Goal: Navigation & Orientation: Find specific page/section

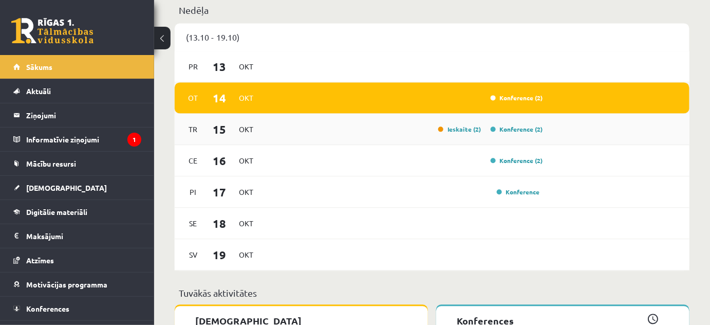
scroll to position [700, 0]
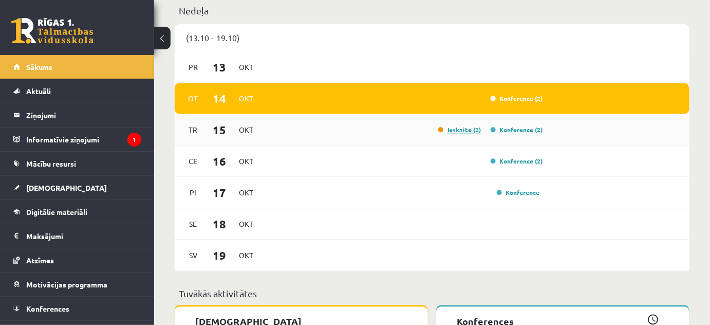
click at [466, 132] on link "Ieskaite (2)" at bounding box center [459, 129] width 43 height 8
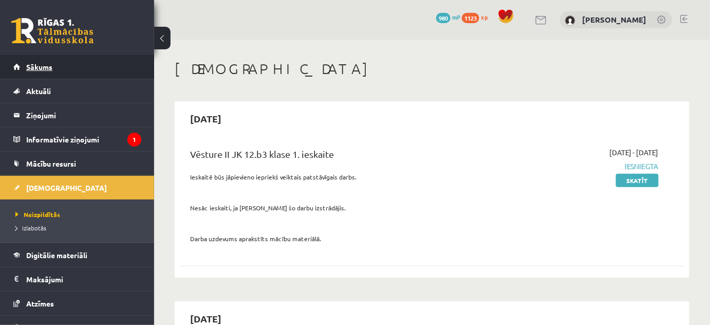
click at [23, 67] on link "Sākums" at bounding box center [77, 67] width 128 height 24
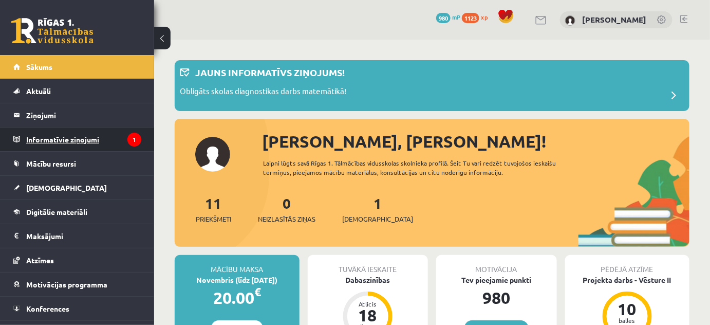
click at [71, 135] on legend "Informatīvie ziņojumi 1" at bounding box center [83, 139] width 115 height 24
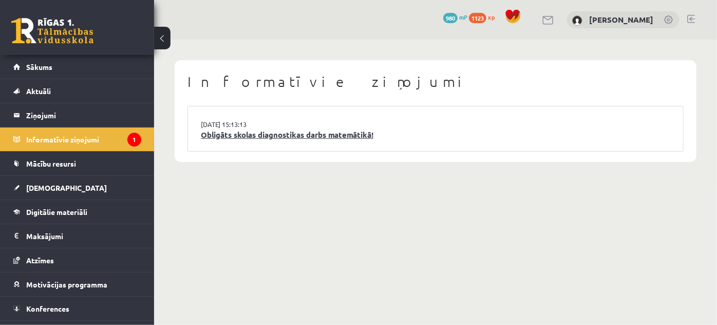
click at [253, 132] on link "Obligāts skolas diagnostikas darbs matemātikā!" at bounding box center [436, 135] width 470 height 12
click at [223, 131] on link "Obligāts skolas diagnostikas darbs matemātikā!" at bounding box center [436, 135] width 470 height 12
click at [233, 119] on link "14.10.2025 15:13:13" at bounding box center [239, 124] width 77 height 10
click at [262, 133] on link "Obligāts skolas diagnostikas darbs matemātikā!" at bounding box center [436, 135] width 470 height 12
click at [299, 125] on li "14.10.2025 15:13:13 Obligāts skolas diagnostikas darbs matemātikā!" at bounding box center [435, 128] width 495 height 45
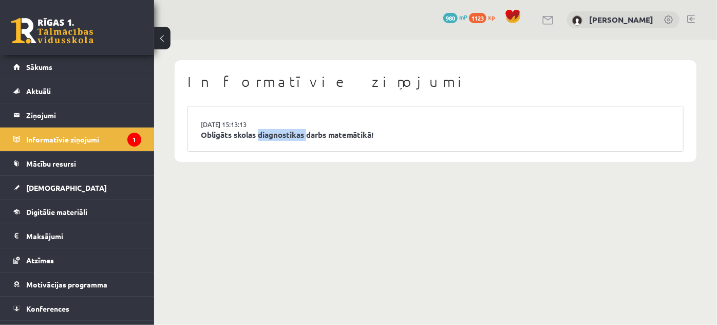
click at [299, 125] on li "14.10.2025 15:13:13 Obligāts skolas diagnostikas darbs matemātikā!" at bounding box center [435, 128] width 495 height 45
click at [356, 133] on link "Obligāts skolas diagnostikas darbs matemātikā!" at bounding box center [436, 135] width 470 height 12
click at [348, 161] on div "Informatīvie ziņojumi 14.10.2025 15:13:13 Obligāts skolas diagnostikas darbs ma…" at bounding box center [436, 111] width 522 height 102
click at [313, 127] on li "14.10.2025 15:13:13 Obligāts skolas diagnostikas darbs matemātikā!" at bounding box center [435, 128] width 495 height 45
click at [311, 133] on link "Obligāts skolas diagnostikas darbs matemātikā!" at bounding box center [436, 135] width 470 height 12
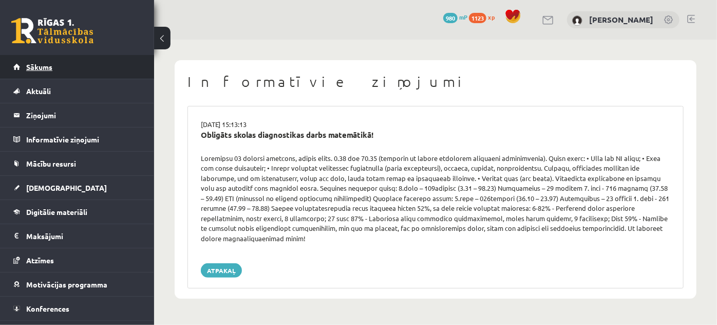
click at [50, 65] on span "Sākums" at bounding box center [39, 66] width 26 height 9
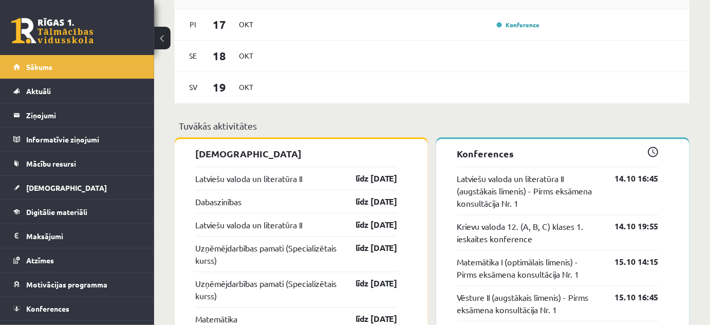
scroll to position [841, 0]
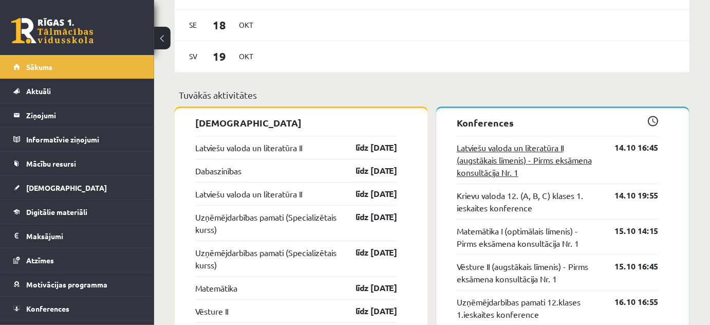
click at [528, 153] on link "Latviešu valoda un literatūra II (augstākais līmenis) - Pirms eksāmena konsultā…" at bounding box center [528, 159] width 142 height 37
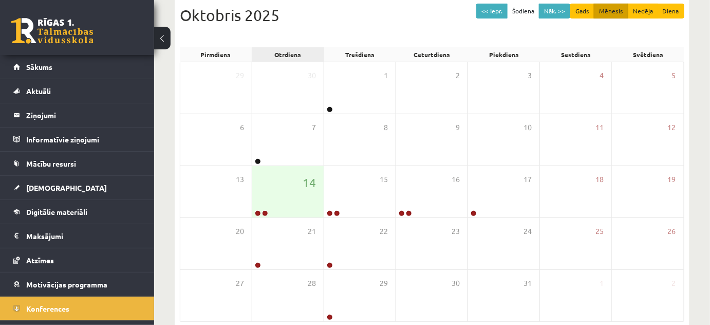
scroll to position [140, 0]
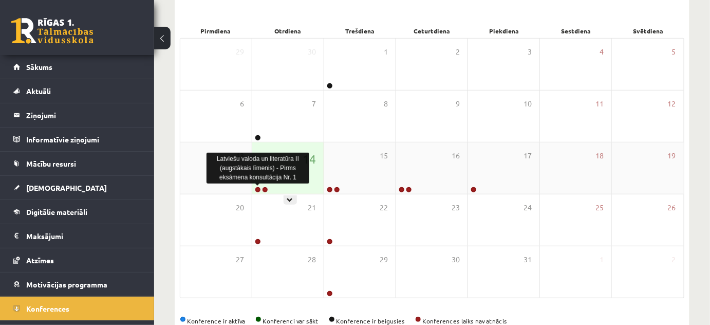
click at [258, 190] on link at bounding box center [258, 190] width 6 height 6
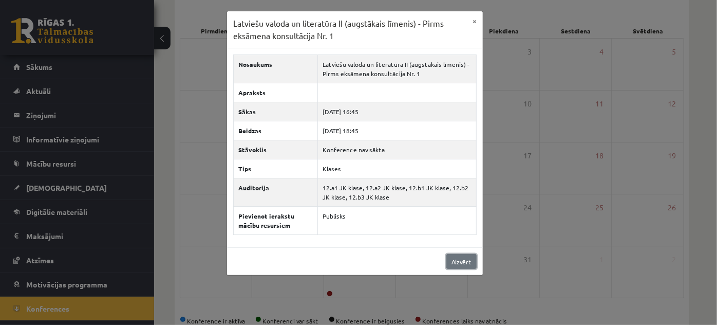
click at [464, 264] on link "Aizvērt" at bounding box center [462, 261] width 30 height 15
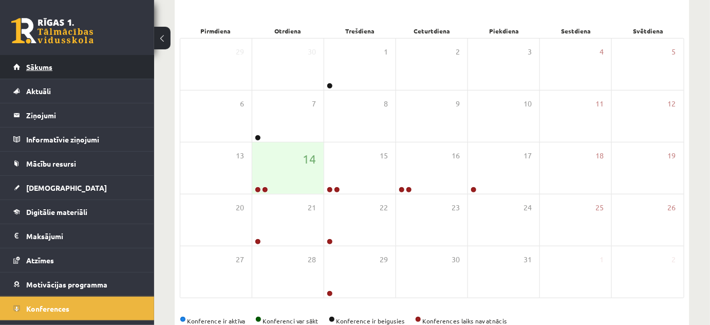
click at [77, 68] on link "Sākums" at bounding box center [77, 67] width 128 height 24
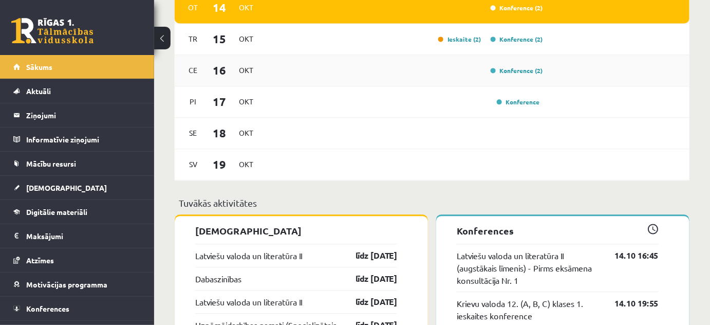
scroll to position [841, 0]
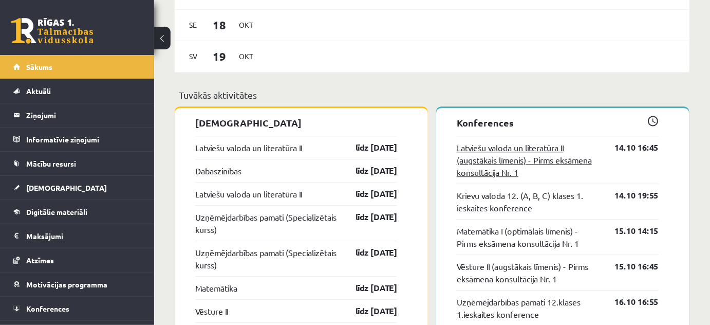
click at [517, 162] on link "Latviešu valoda un literatūra II (augstākais līmenis) - Pirms eksāmena konsultā…" at bounding box center [528, 159] width 142 height 37
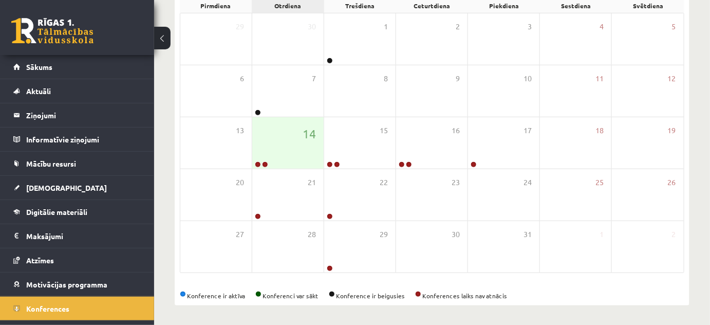
scroll to position [165, 0]
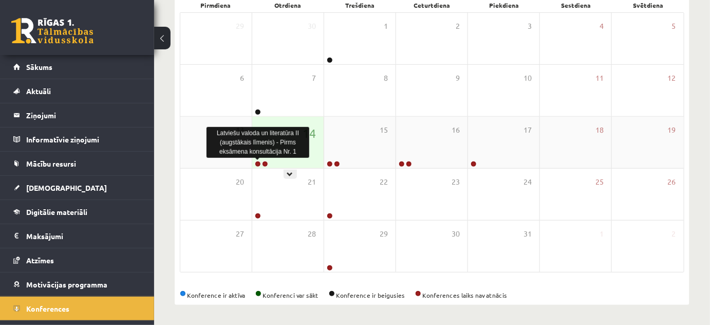
click at [257, 163] on link at bounding box center [258, 164] width 6 height 6
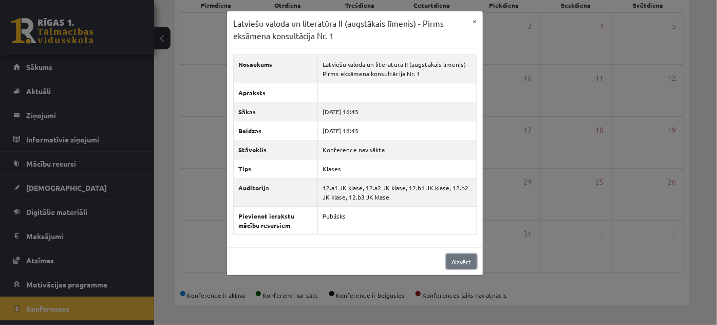
click at [460, 260] on link "Aizvērt" at bounding box center [462, 261] width 30 height 15
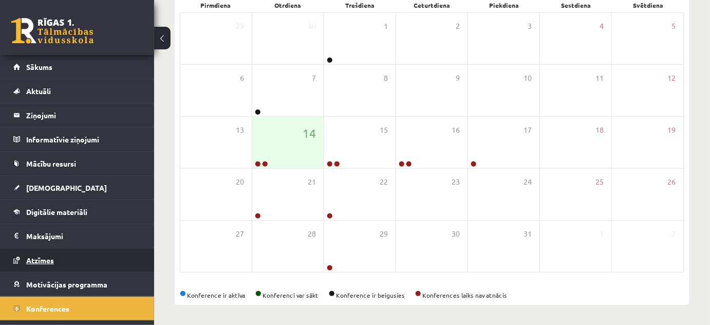
scroll to position [17, 0]
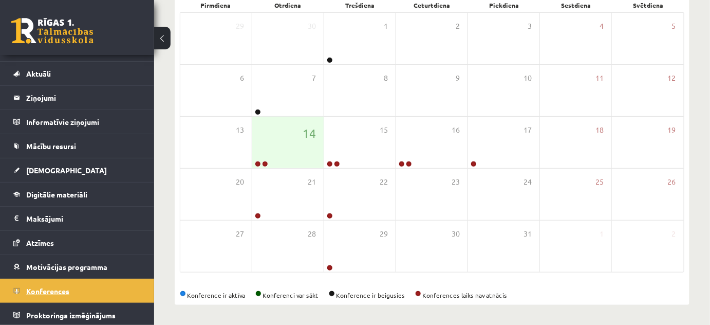
click at [63, 287] on span "Konferences" at bounding box center [47, 290] width 43 height 9
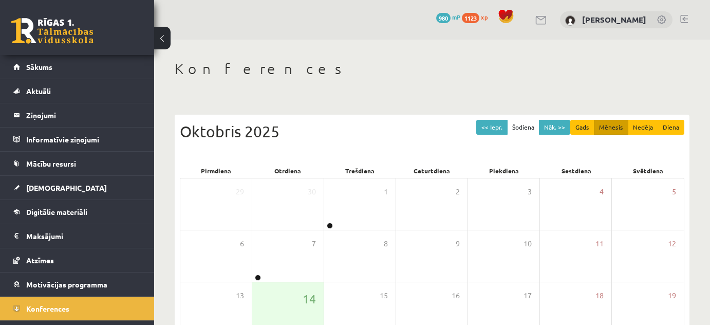
scroll to position [165, 0]
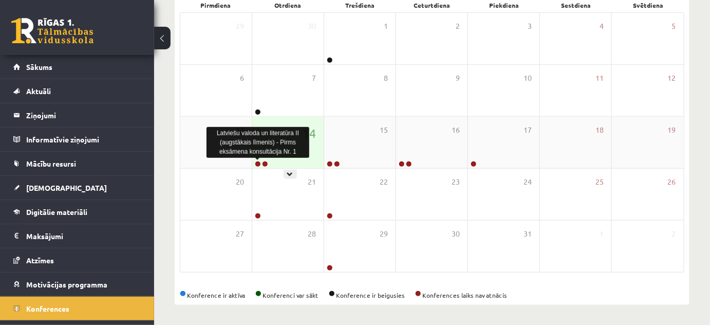
click at [256, 162] on link at bounding box center [258, 164] width 6 height 6
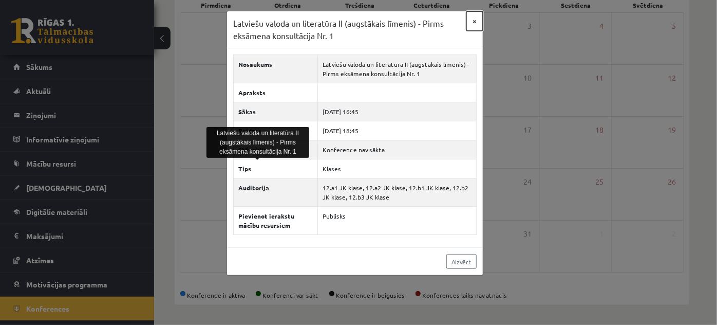
click at [473, 19] on button "×" at bounding box center [475, 21] width 16 height 20
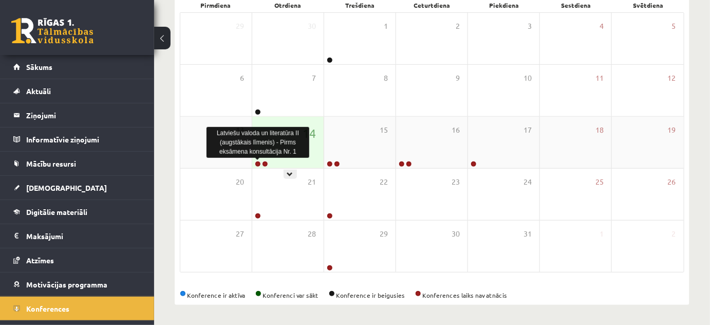
click at [257, 162] on link at bounding box center [258, 164] width 6 height 6
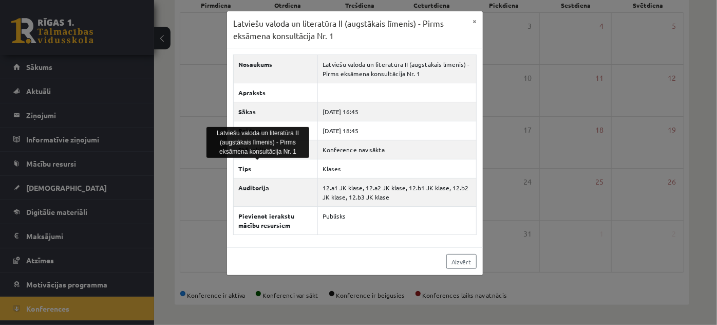
click at [489, 93] on div "Latviešu valoda un literatūra II (augstākais līmenis) - Pirms eksāmena konsultā…" at bounding box center [358, 162] width 717 height 325
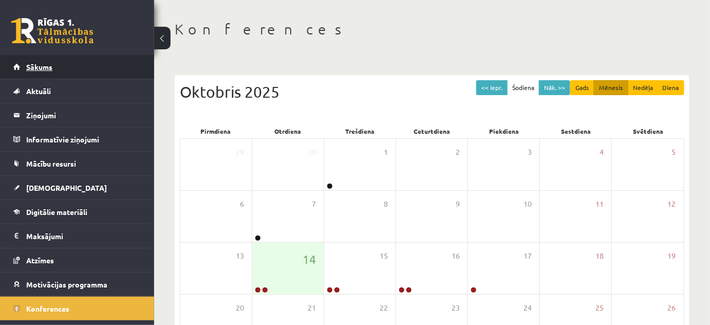
scroll to position [25, 0]
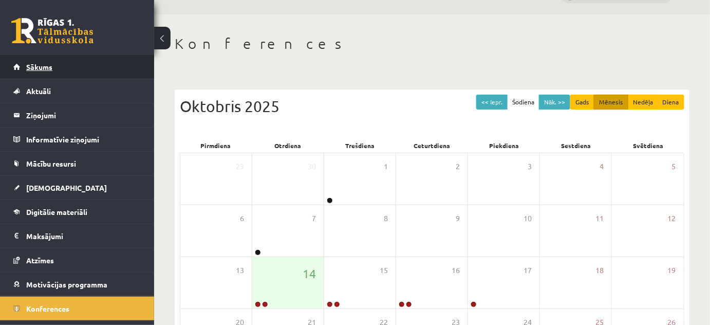
click at [47, 70] on span "Sākums" at bounding box center [39, 66] width 26 height 9
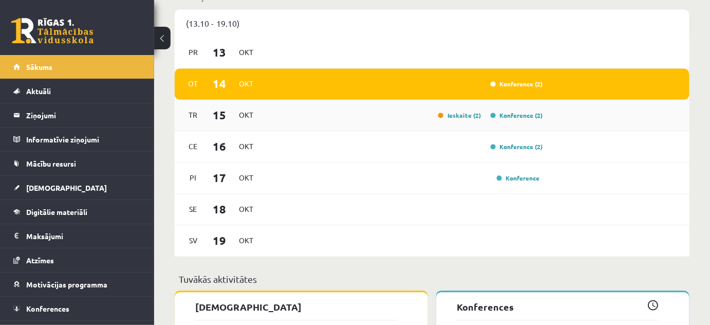
scroll to position [654, 0]
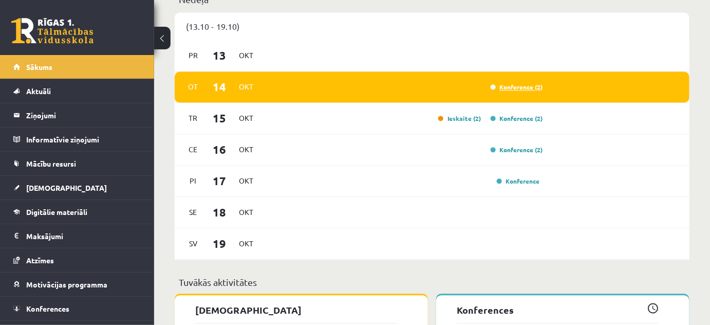
click at [510, 87] on link "Konference (2)" at bounding box center [517, 87] width 52 height 8
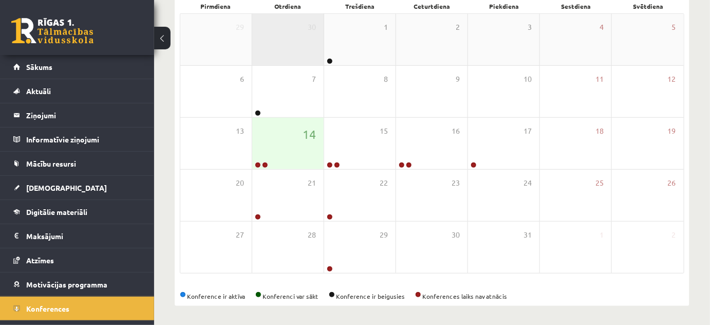
scroll to position [165, 0]
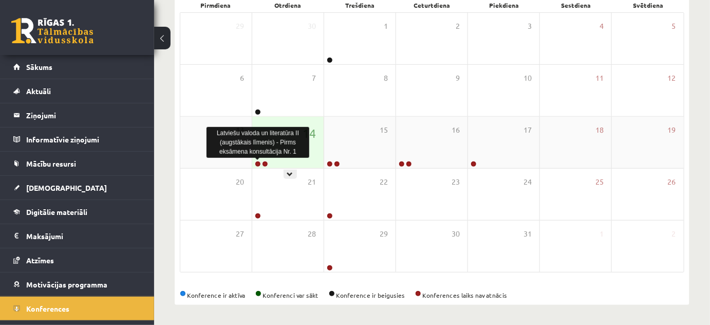
click at [257, 164] on link at bounding box center [258, 164] width 6 height 6
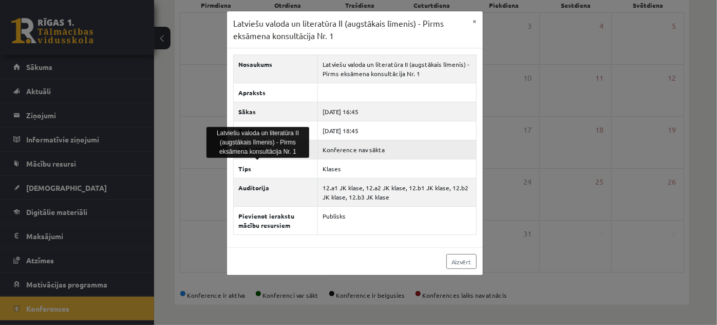
click at [381, 147] on td "Konference nav sākta" at bounding box center [397, 149] width 159 height 19
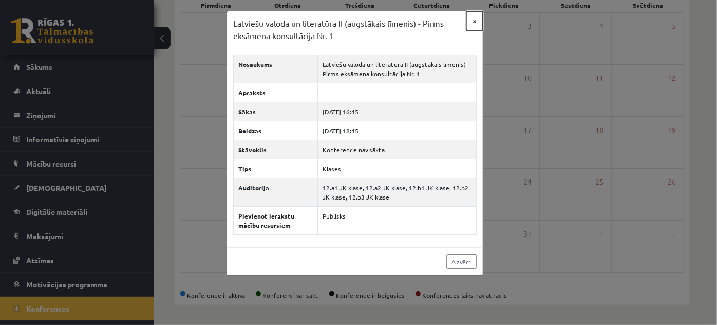
click at [475, 22] on button "×" at bounding box center [475, 21] width 16 height 20
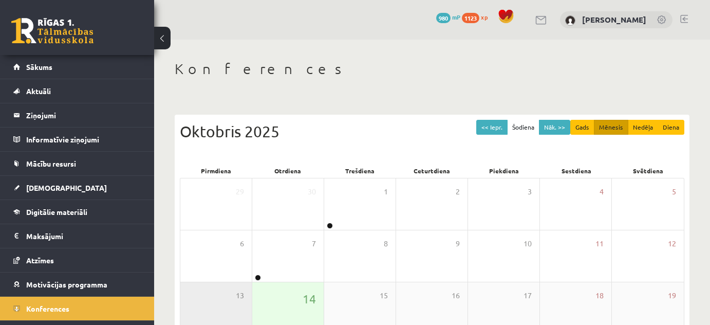
scroll to position [161, 0]
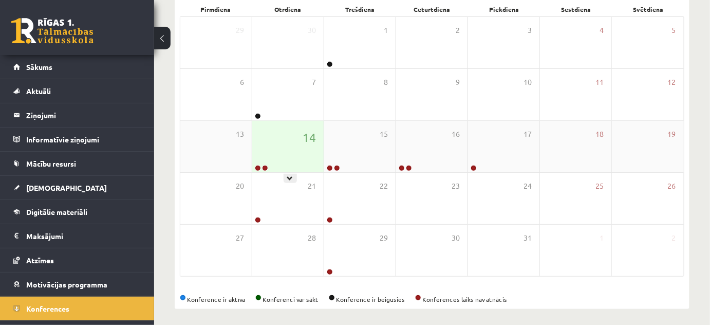
click at [280, 160] on div "14" at bounding box center [287, 146] width 71 height 51
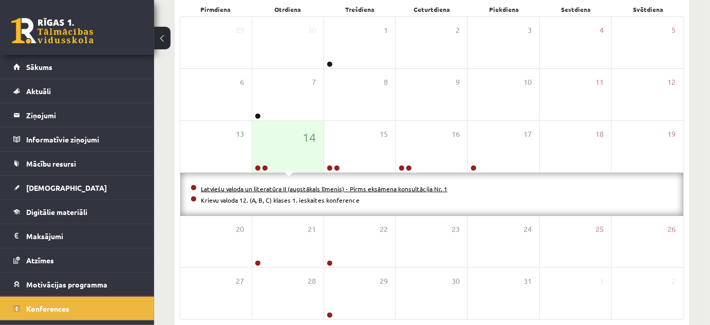
click at [373, 190] on link "Latviešu valoda un literatūra II (augstākais līmenis) - Pirms eksāmena konsultā…" at bounding box center [324, 189] width 247 height 8
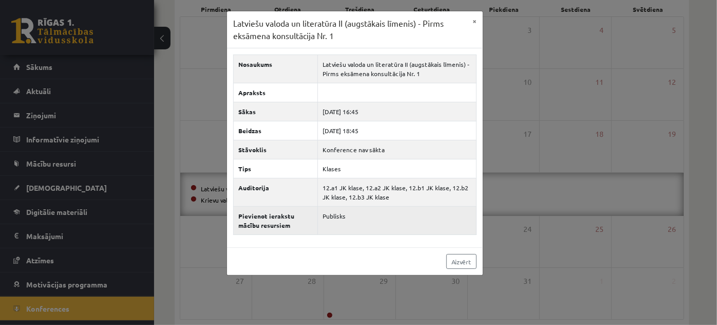
click at [294, 220] on th "Pievienot ierakstu mācību resursiem" at bounding box center [276, 221] width 84 height 28
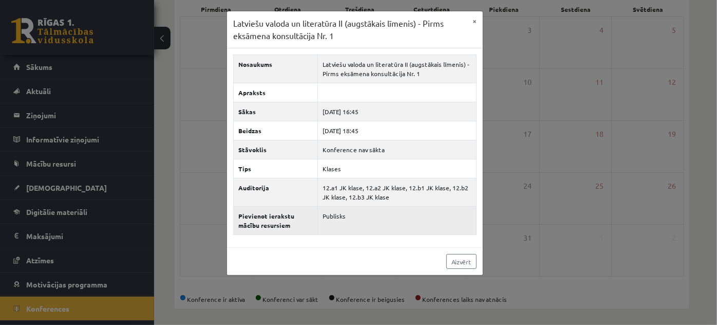
click at [262, 218] on th "Pievienot ierakstu mācību resursiem" at bounding box center [276, 221] width 84 height 28
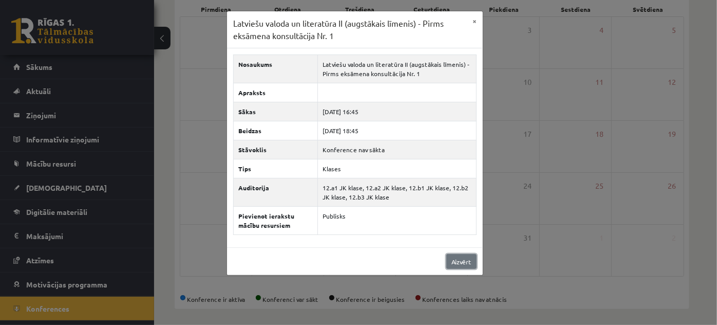
click at [466, 261] on link "Aizvērt" at bounding box center [462, 261] width 30 height 15
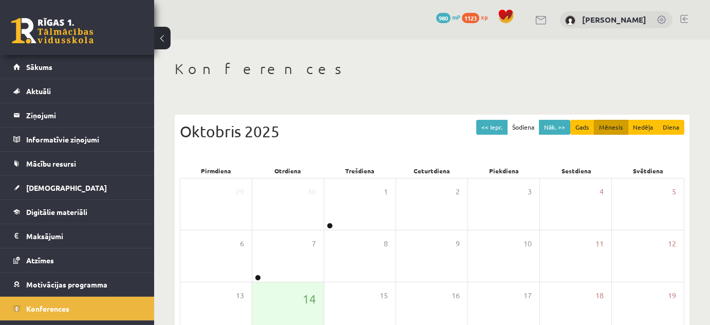
scroll to position [161, 0]
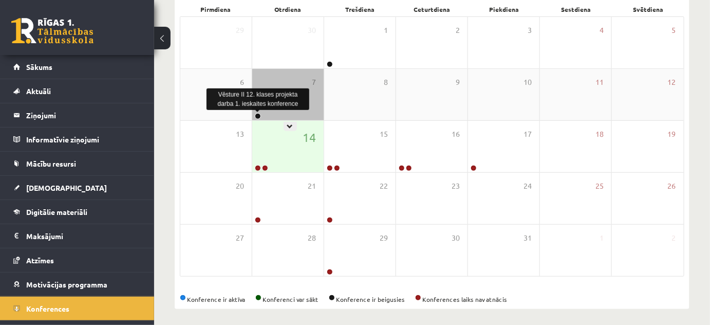
click at [258, 113] on link at bounding box center [258, 116] width 6 height 6
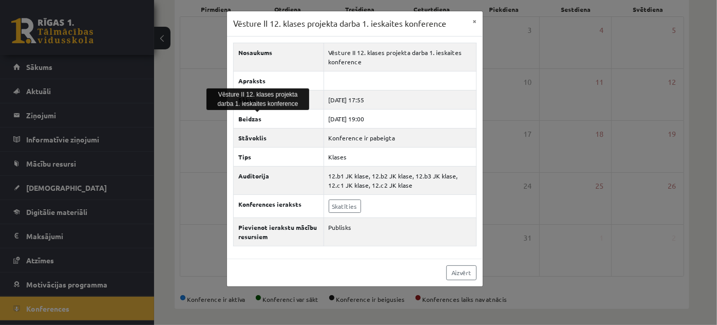
click at [528, 153] on div "Vēsture II 12. klases projekta darba 1. ieskaites konference × Nosaukums Vēstur…" at bounding box center [358, 162] width 717 height 325
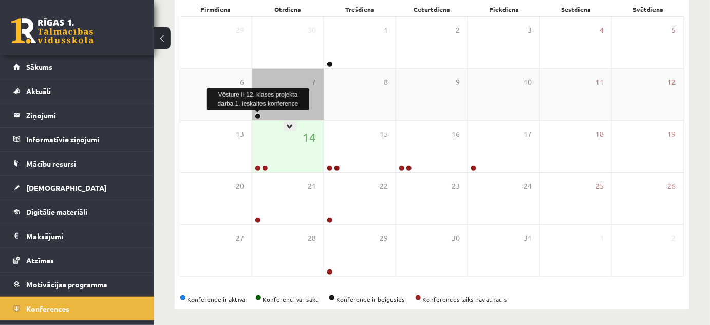
click at [257, 113] on link at bounding box center [258, 116] width 6 height 6
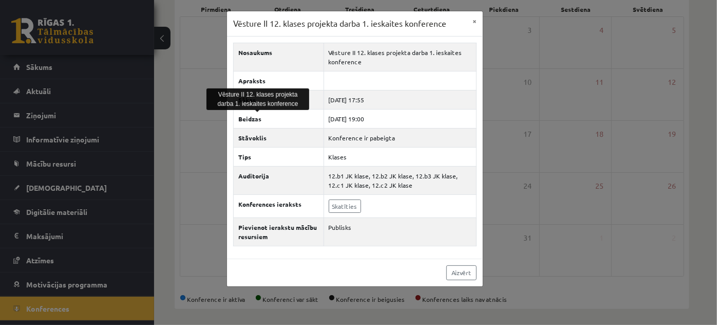
click at [497, 95] on div "Vēsture II 12. klases projekta darba 1. ieskaites konference × Nosaukums Vēstur…" at bounding box center [358, 162] width 717 height 325
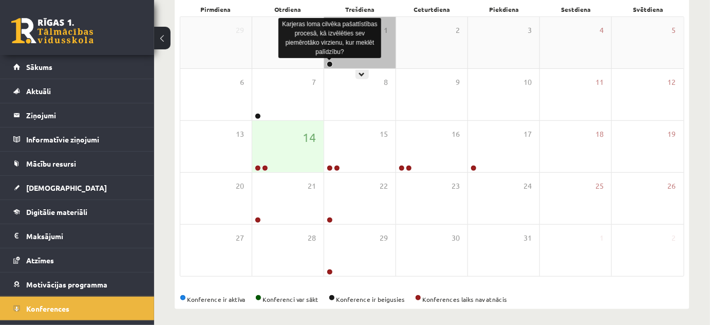
click at [331, 62] on link at bounding box center [330, 64] width 6 height 6
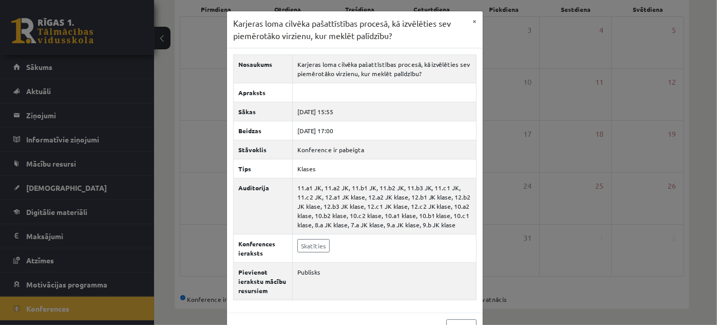
click at [487, 118] on div "Karjeras loma cilvēka pašattīstības procesā, kā izvēlēties sev piemērotāko virz…" at bounding box center [358, 162] width 717 height 325
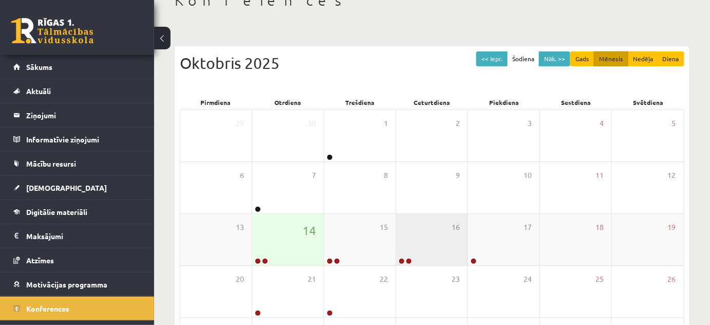
scroll to position [165, 0]
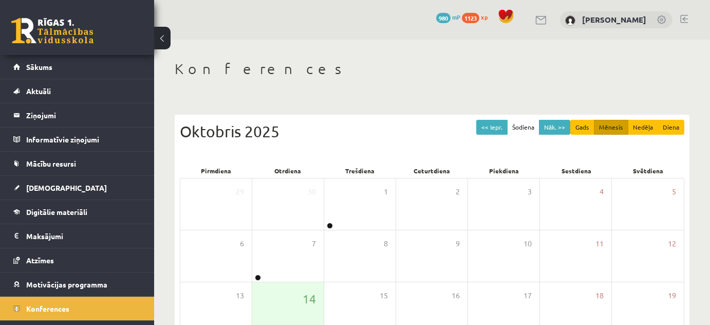
scroll to position [161, 0]
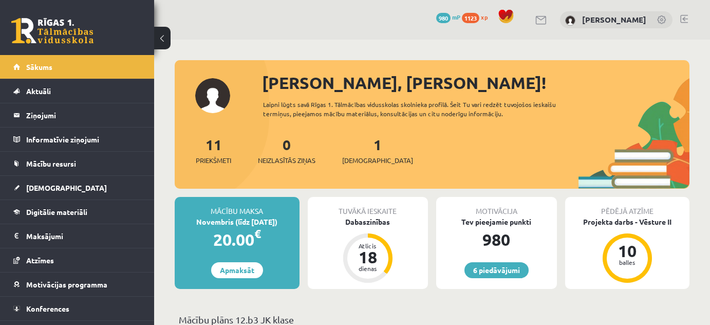
scroll to position [652, 0]
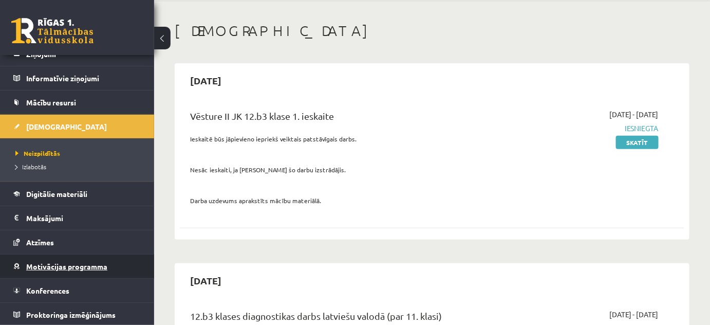
scroll to position [93, 0]
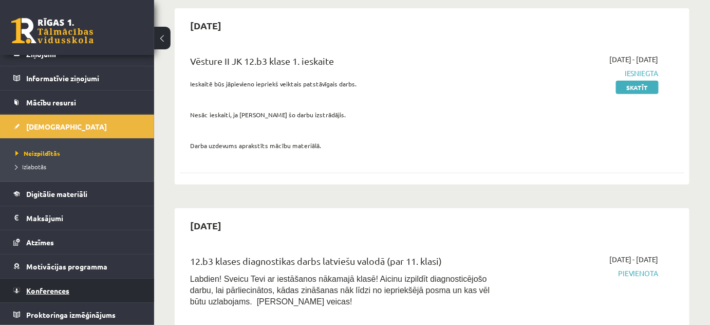
click at [66, 282] on link "Konferences" at bounding box center [77, 291] width 128 height 24
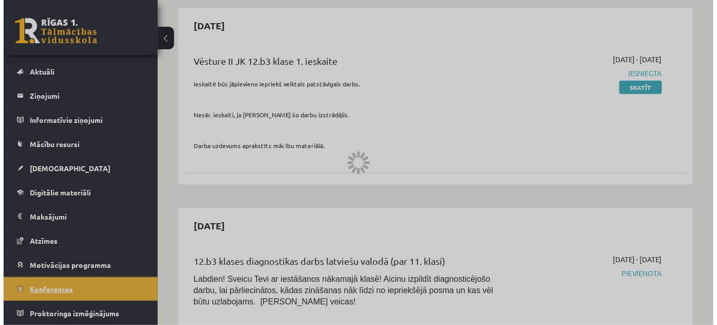
scroll to position [17, 0]
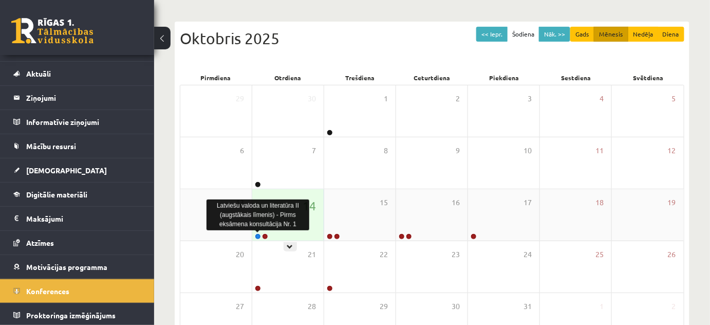
click at [259, 234] on link at bounding box center [258, 236] width 6 height 6
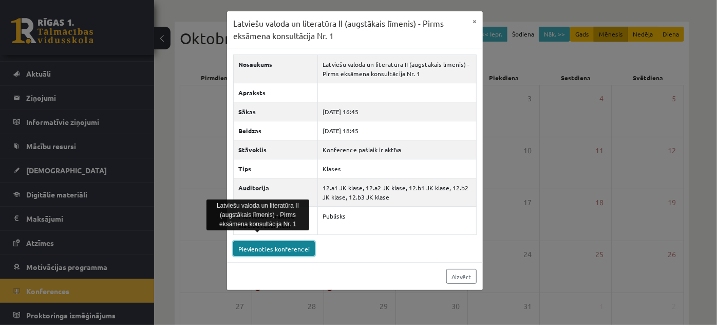
click at [285, 248] on link "Pievienoties konferencei" at bounding box center [274, 248] width 82 height 15
